Goal: Find specific page/section: Find specific page/section

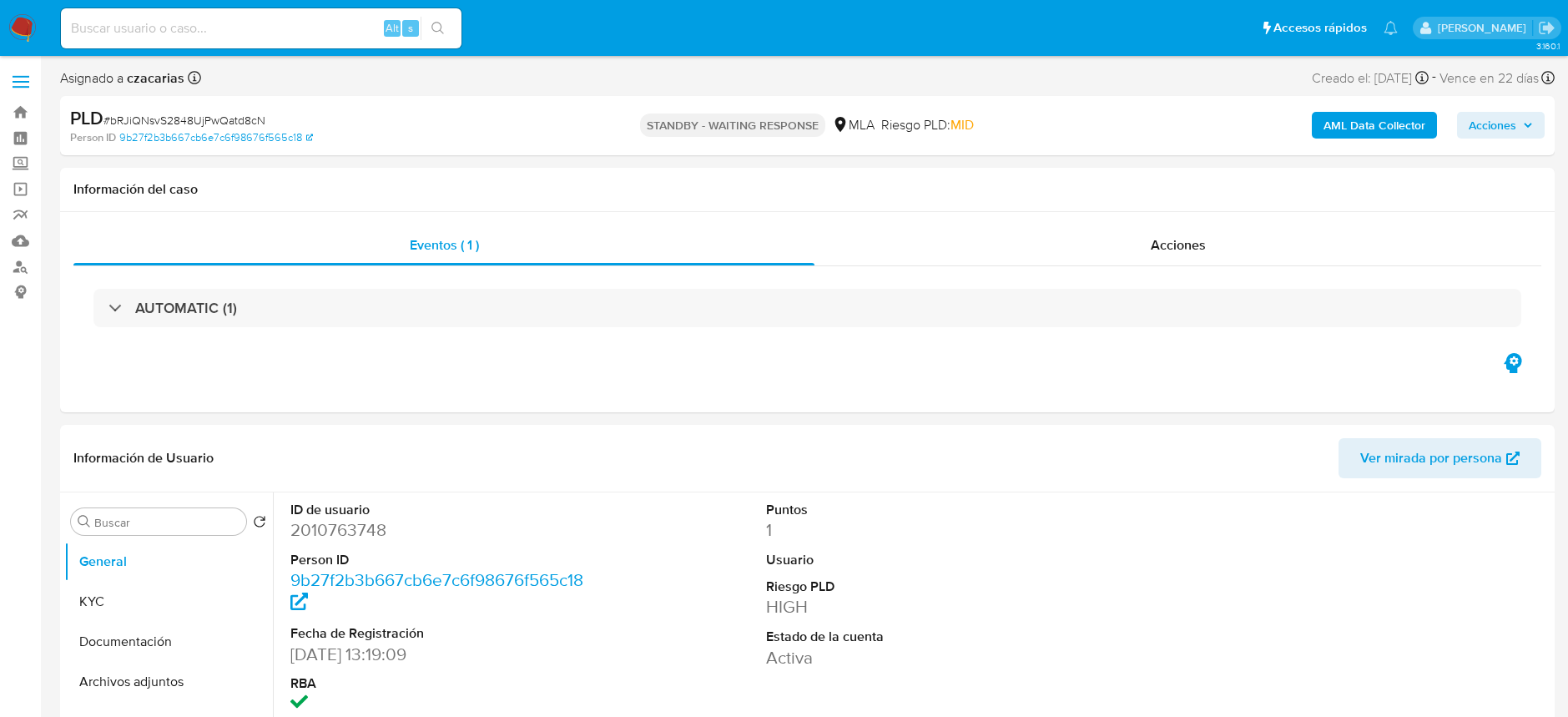
select select "10"
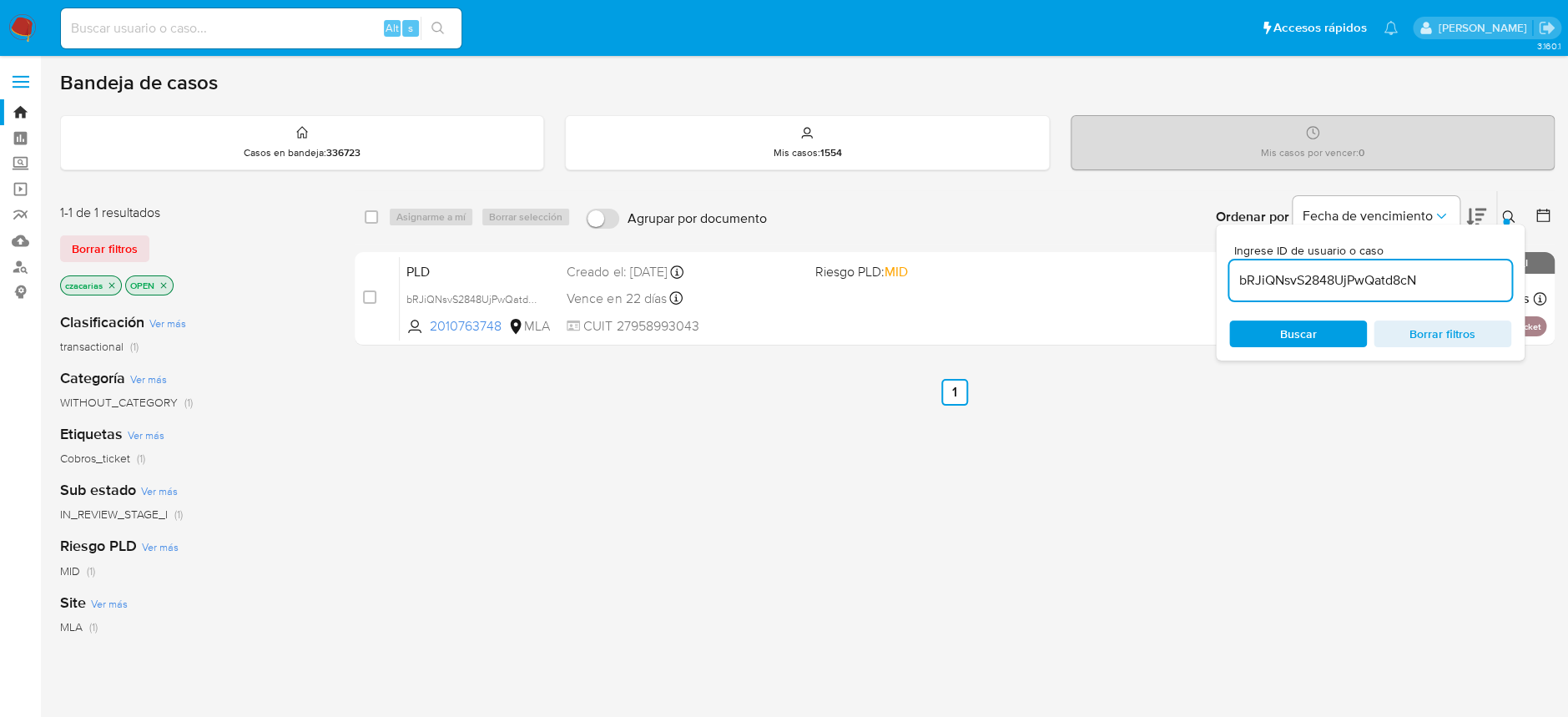
click at [247, 20] on input at bounding box center [261, 28] width 400 height 21
paste input "2377312513"
click at [446, 22] on button "search-icon" at bounding box center [438, 28] width 34 height 23
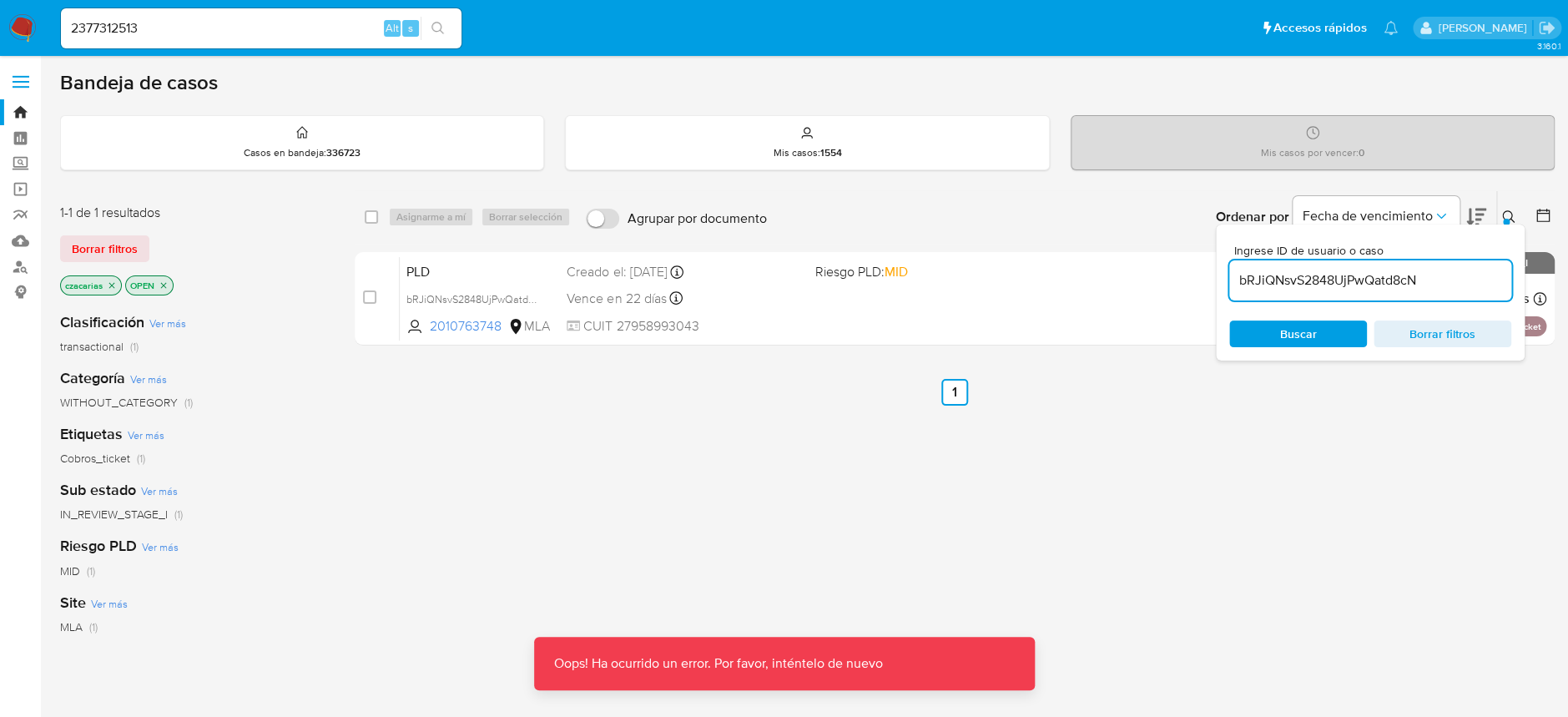
click at [442, 30] on icon "search-icon" at bounding box center [438, 28] width 13 height 13
click at [317, 49] on div "2377312513 Alt s" at bounding box center [261, 28] width 400 height 46
click at [325, 29] on input "2377312513" at bounding box center [261, 28] width 400 height 21
type input "2377312513"
